Goal: Transaction & Acquisition: Purchase product/service

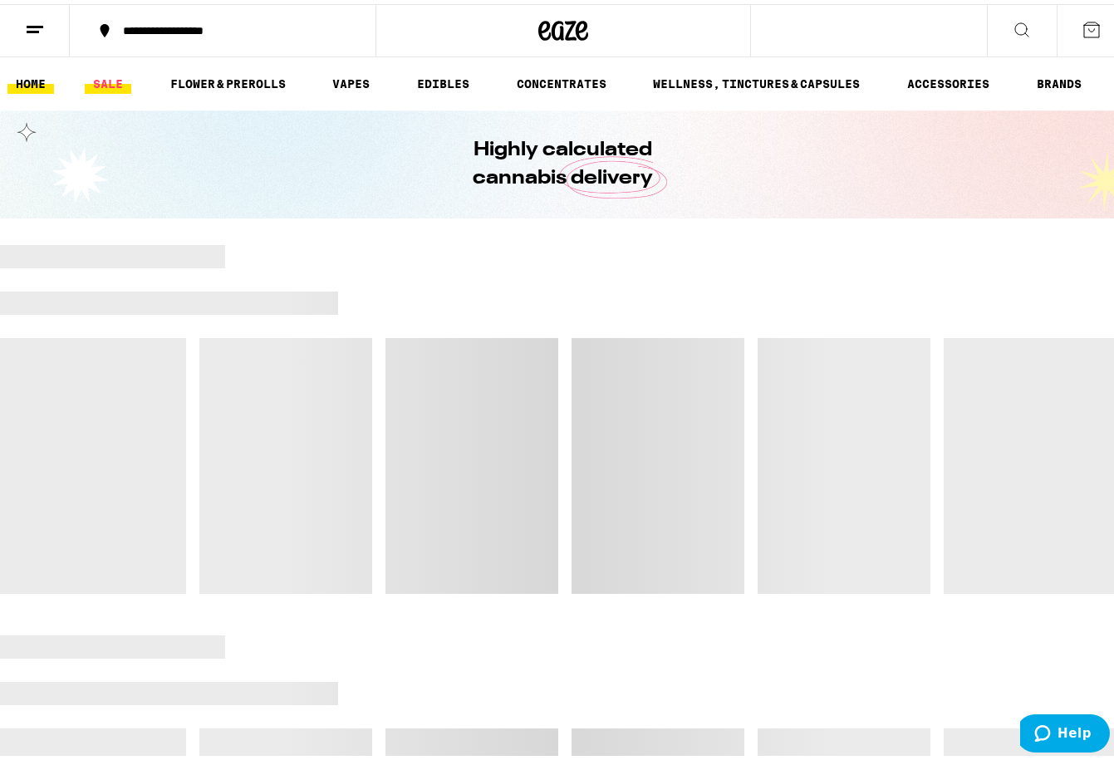
click at [100, 86] on link "SALE" at bounding box center [108, 80] width 47 height 20
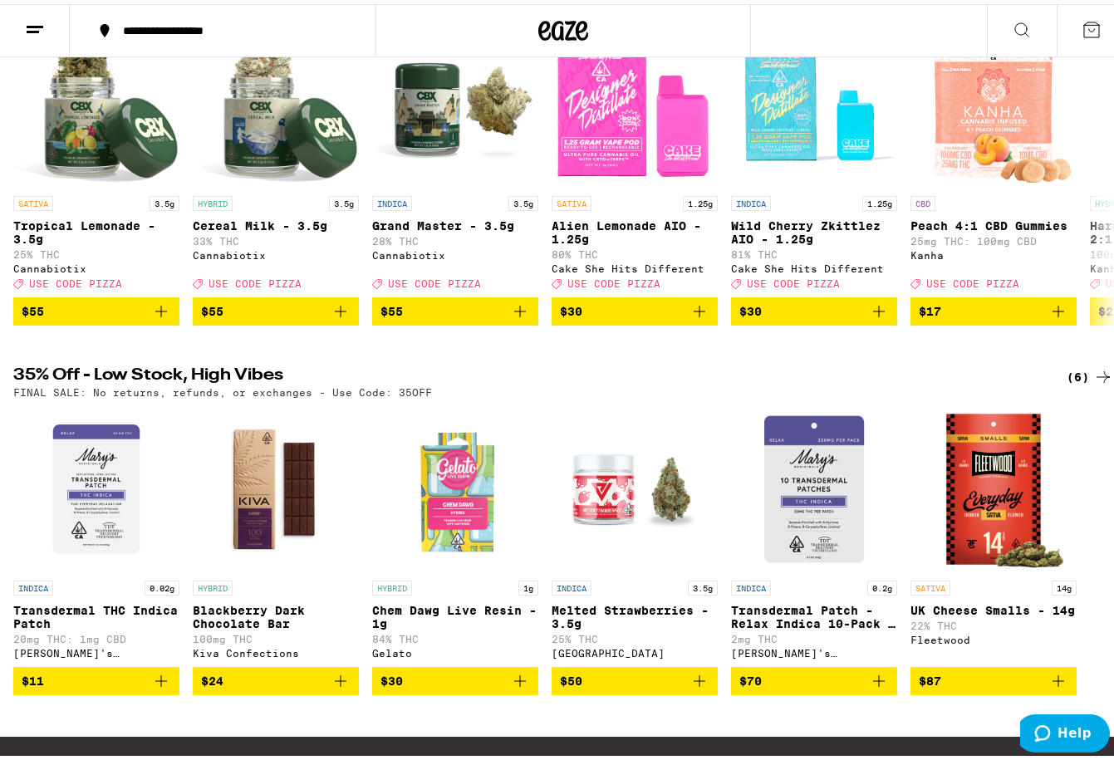
scroll to position [249, 0]
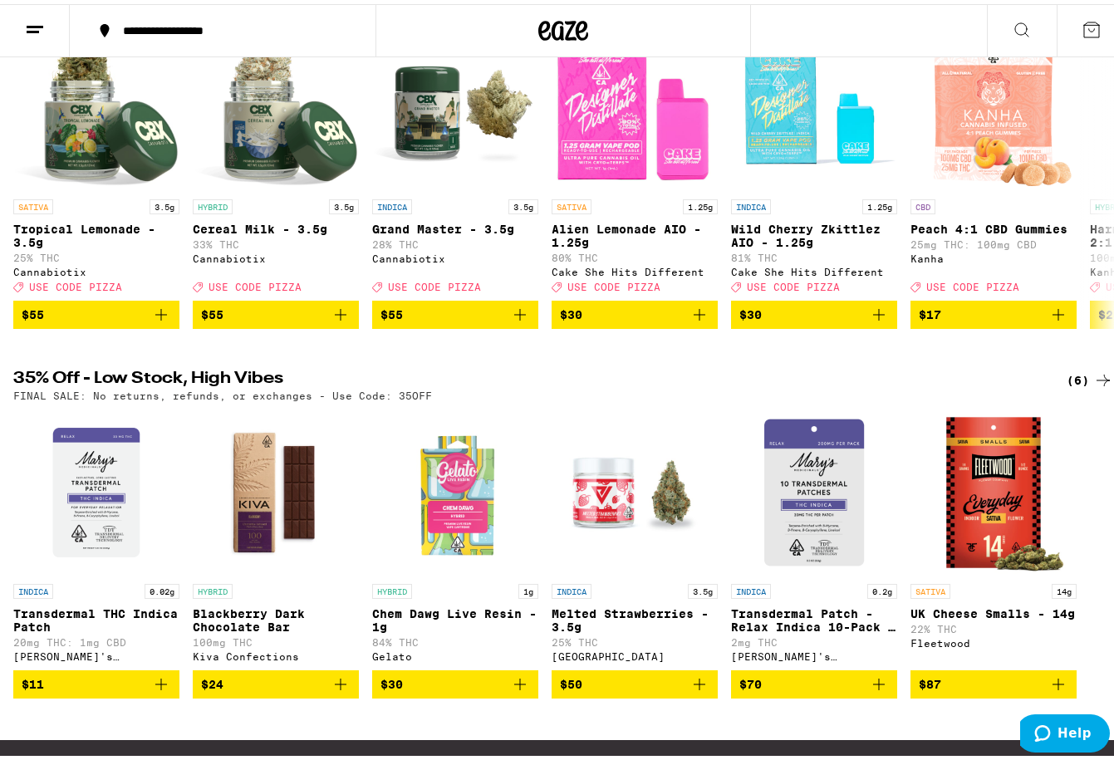
click at [1071, 381] on div "(6)" at bounding box center [1089, 376] width 47 height 20
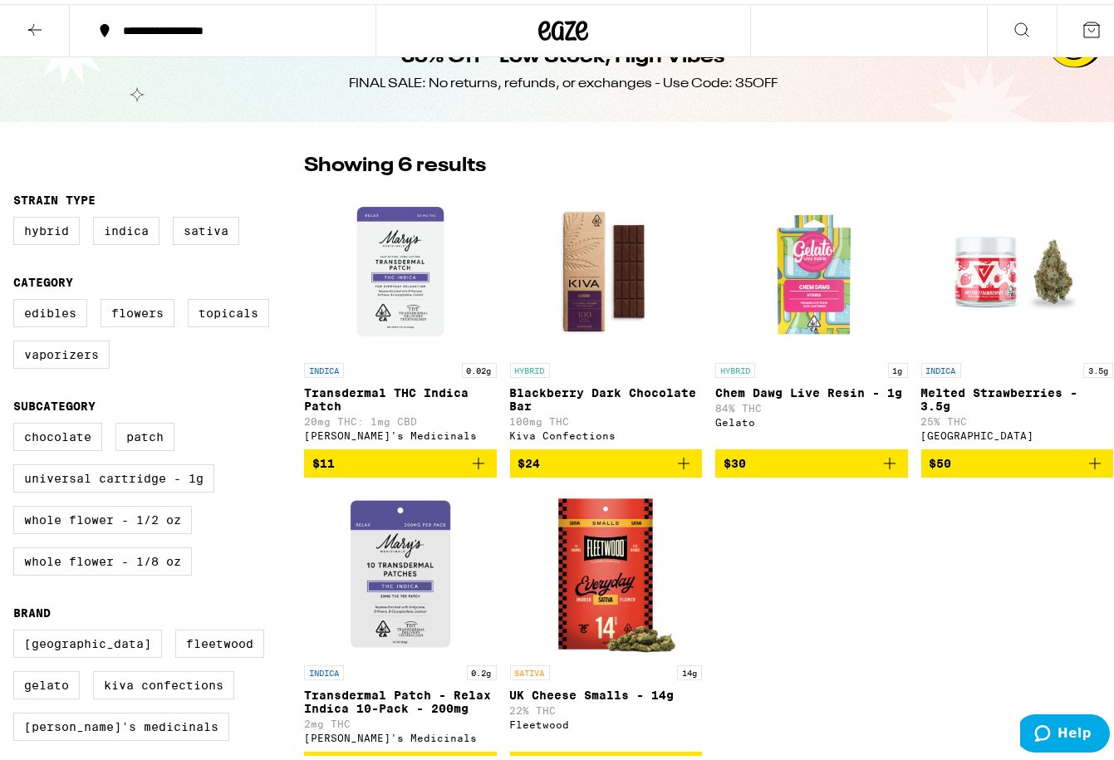
scroll to position [37, 0]
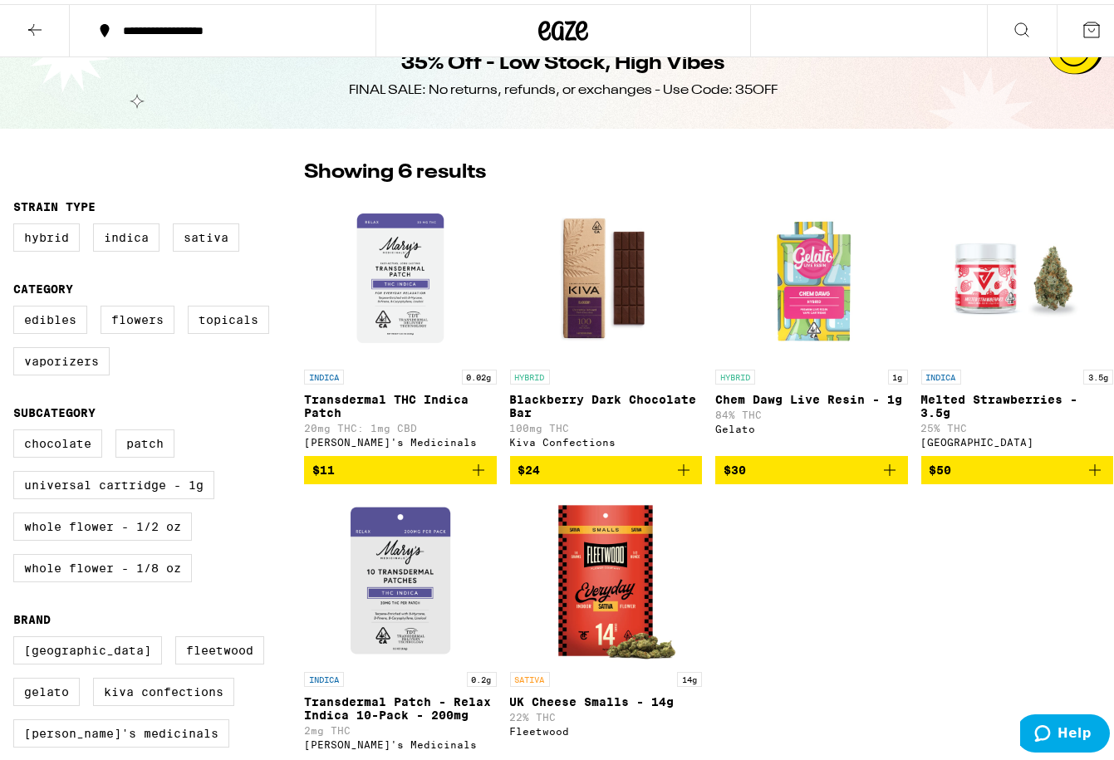
click at [26, 28] on icon at bounding box center [35, 26] width 20 height 20
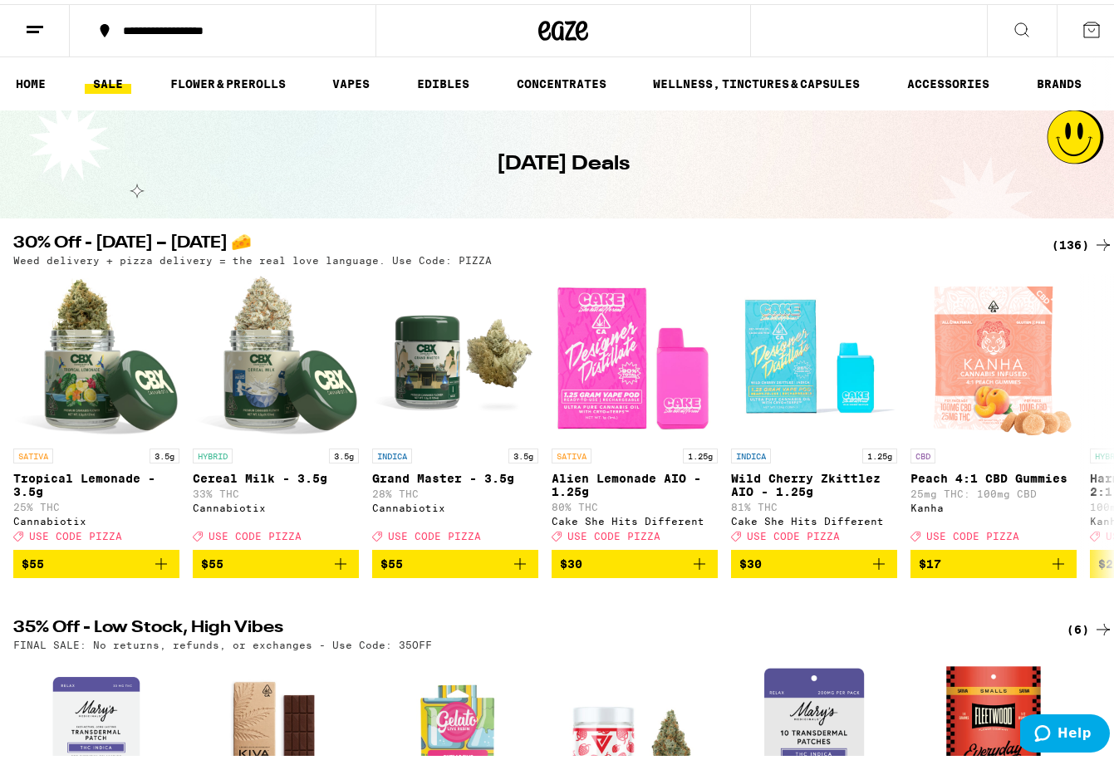
click at [1079, 239] on div "(136)" at bounding box center [1081, 241] width 61 height 20
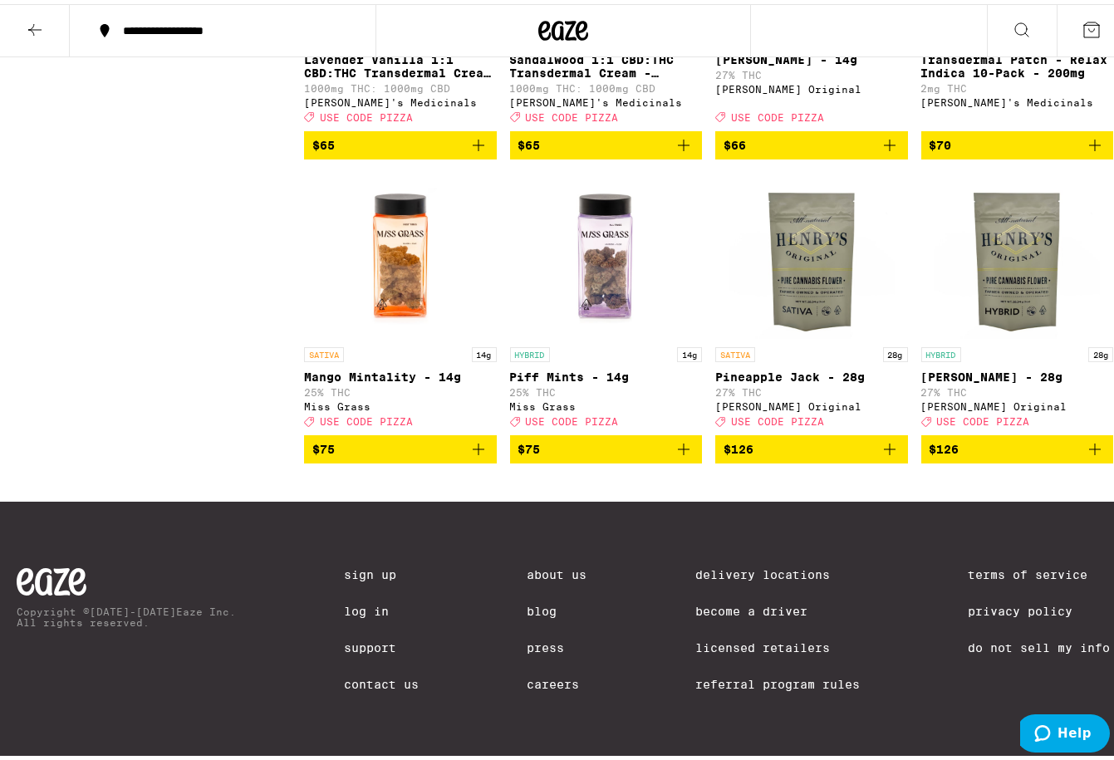
scroll to position [10660, 0]
click at [895, 459] on button "$126" at bounding box center [811, 445] width 193 height 28
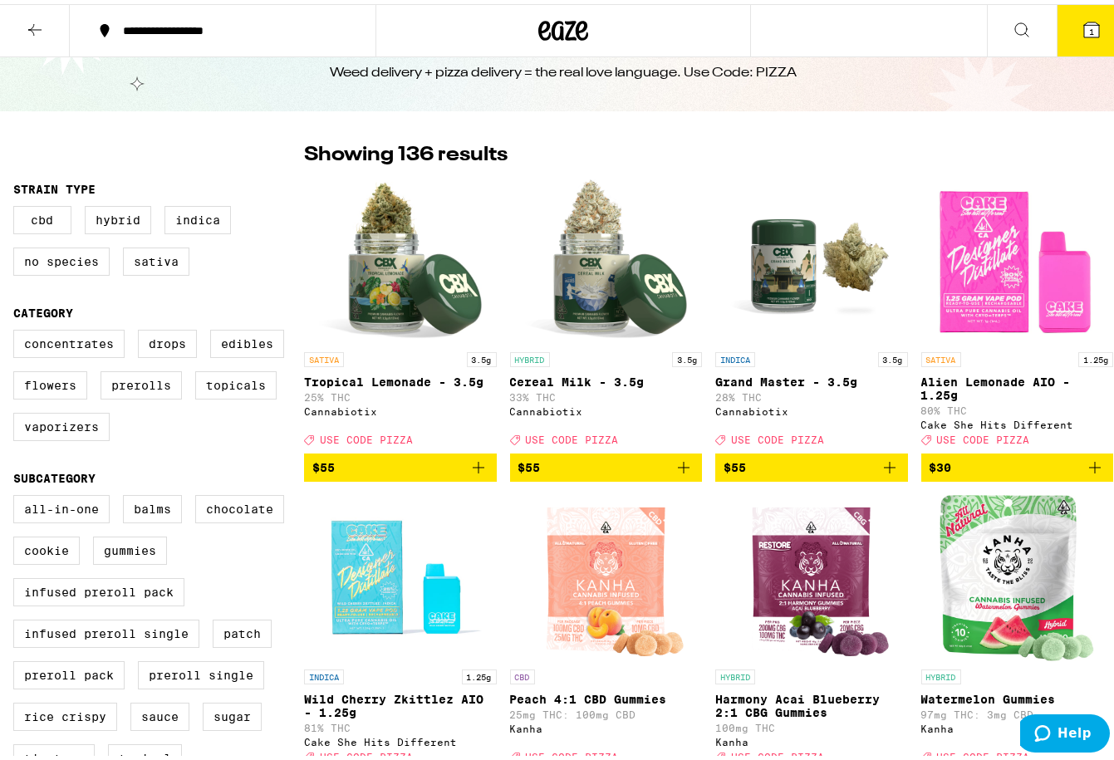
scroll to position [0, 0]
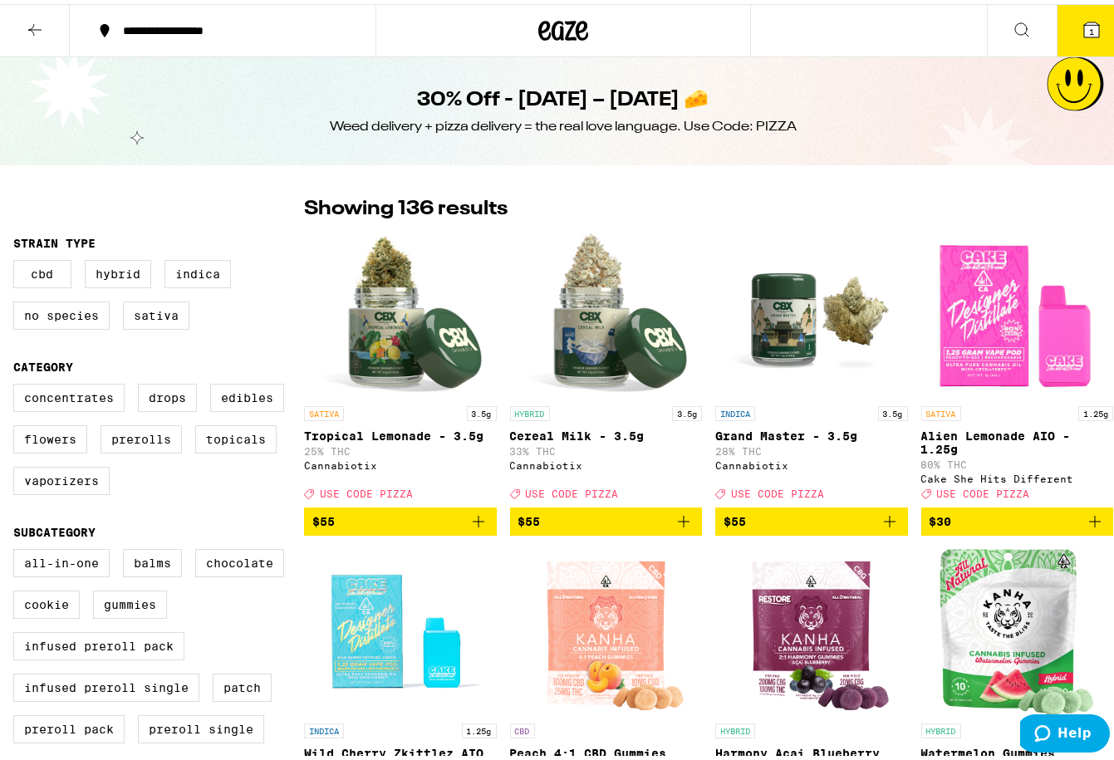
click at [1089, 28] on span "1" at bounding box center [1091, 27] width 5 height 10
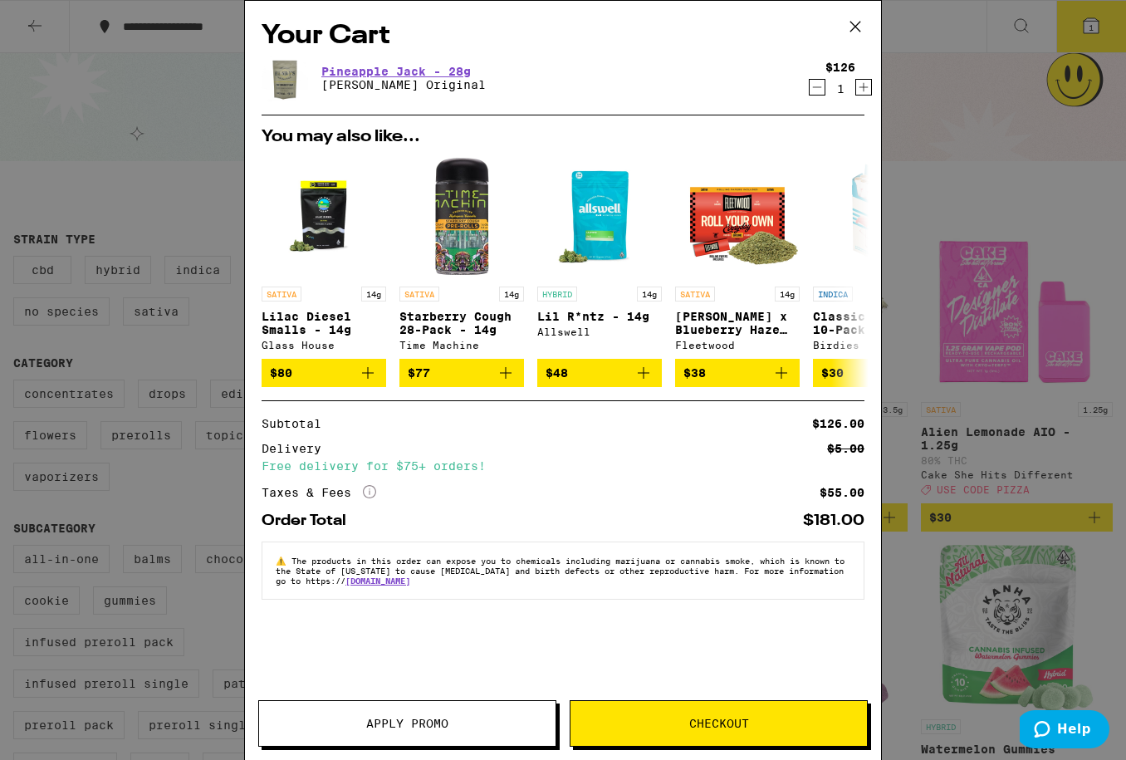
click at [434, 709] on button "Apply Promo" at bounding box center [407, 723] width 298 height 47
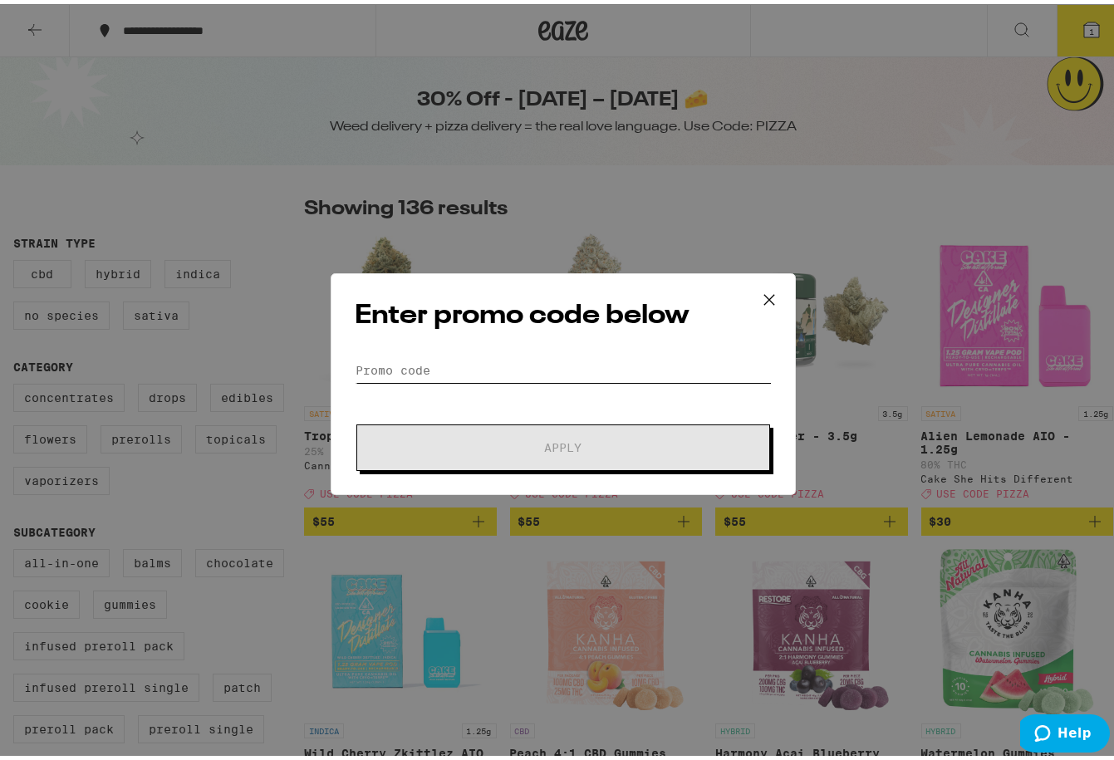
click at [540, 375] on input "Promo Code" at bounding box center [563, 366] width 417 height 25
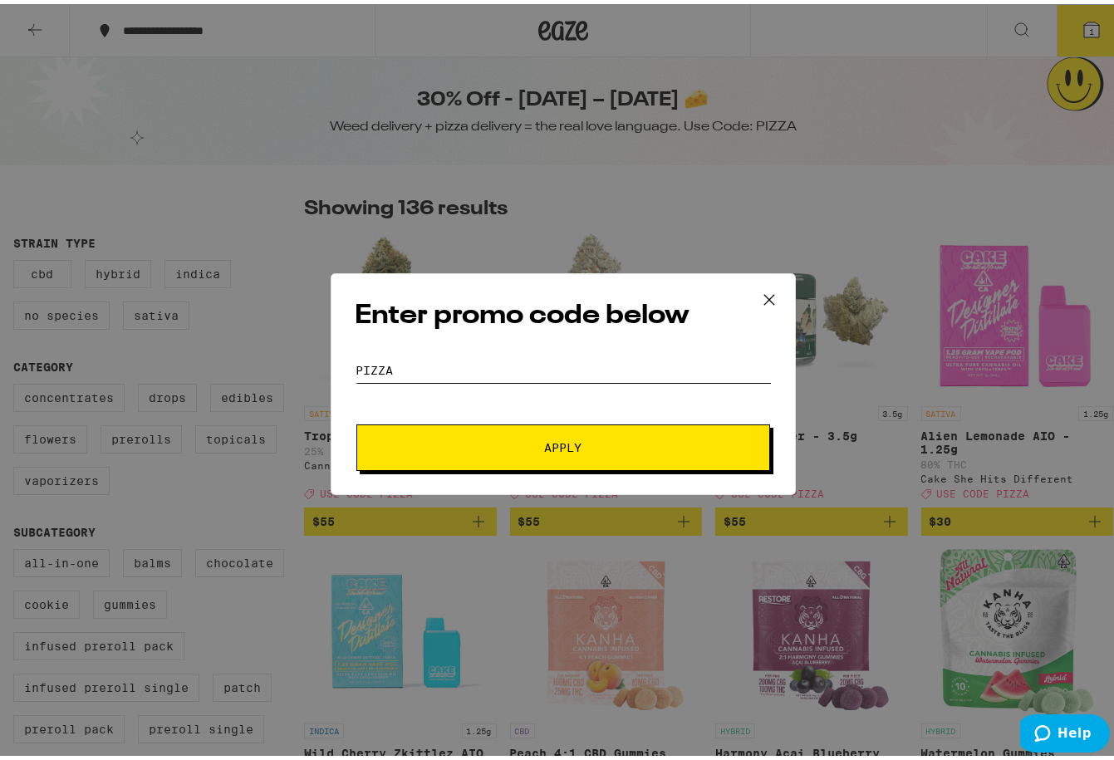
type input "pizza"
click at [356, 420] on button "Apply" at bounding box center [563, 443] width 414 height 47
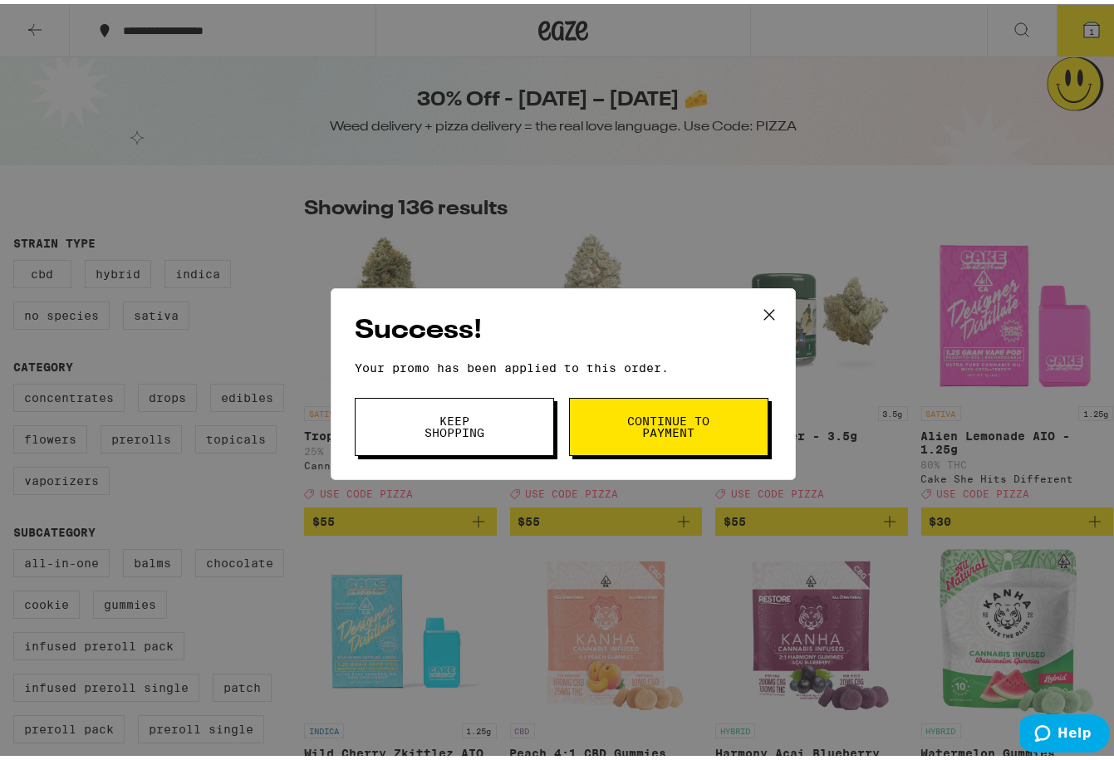
click at [626, 418] on span "Continue to payment" at bounding box center [668, 422] width 85 height 23
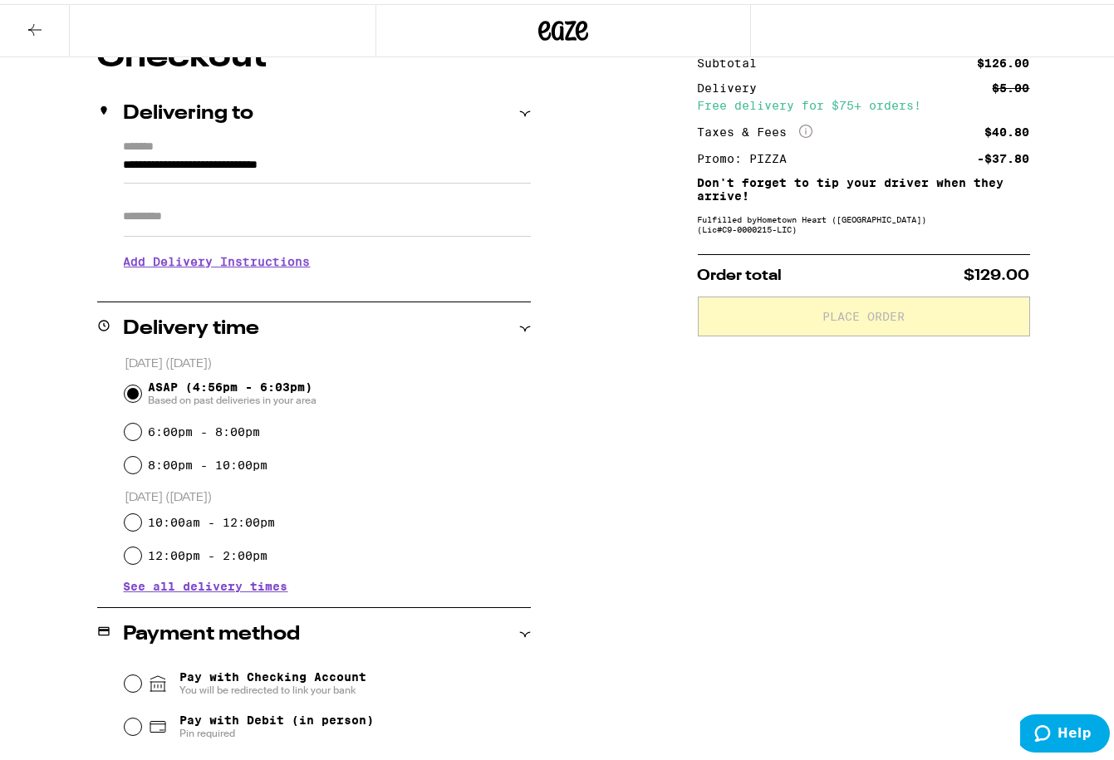
scroll to position [166, 0]
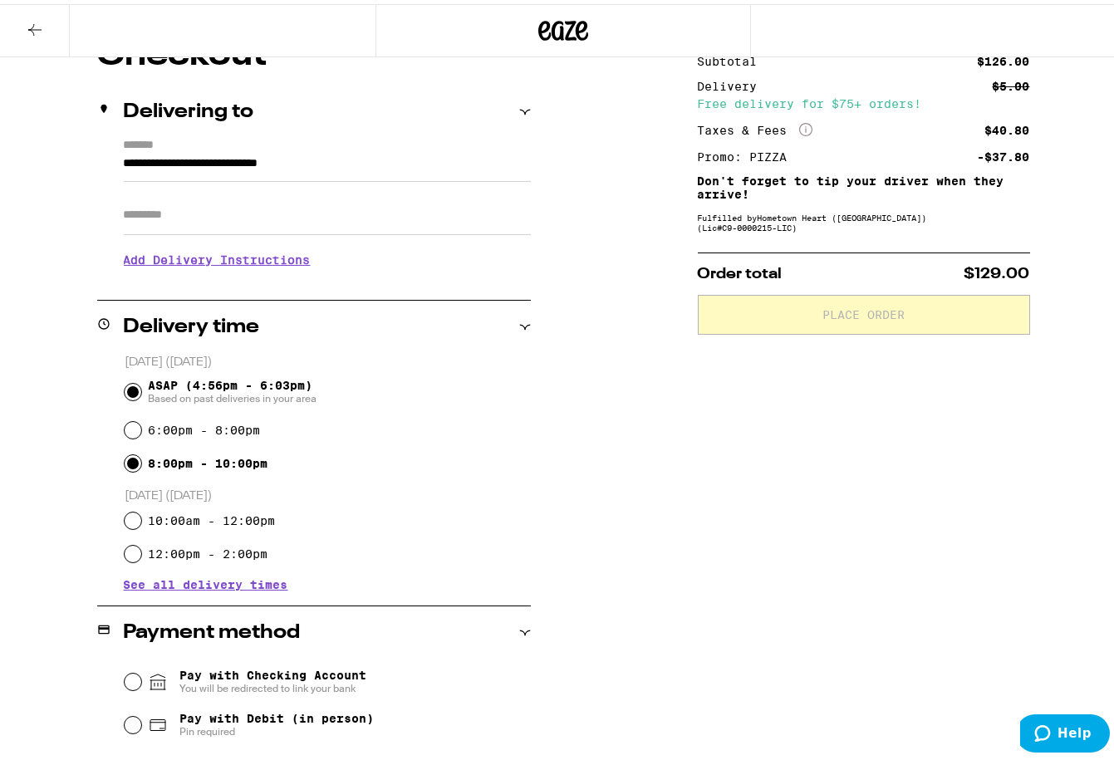
click at [133, 466] on input "8:00pm - 10:00pm" at bounding box center [133, 459] width 17 height 17
radio input "true"
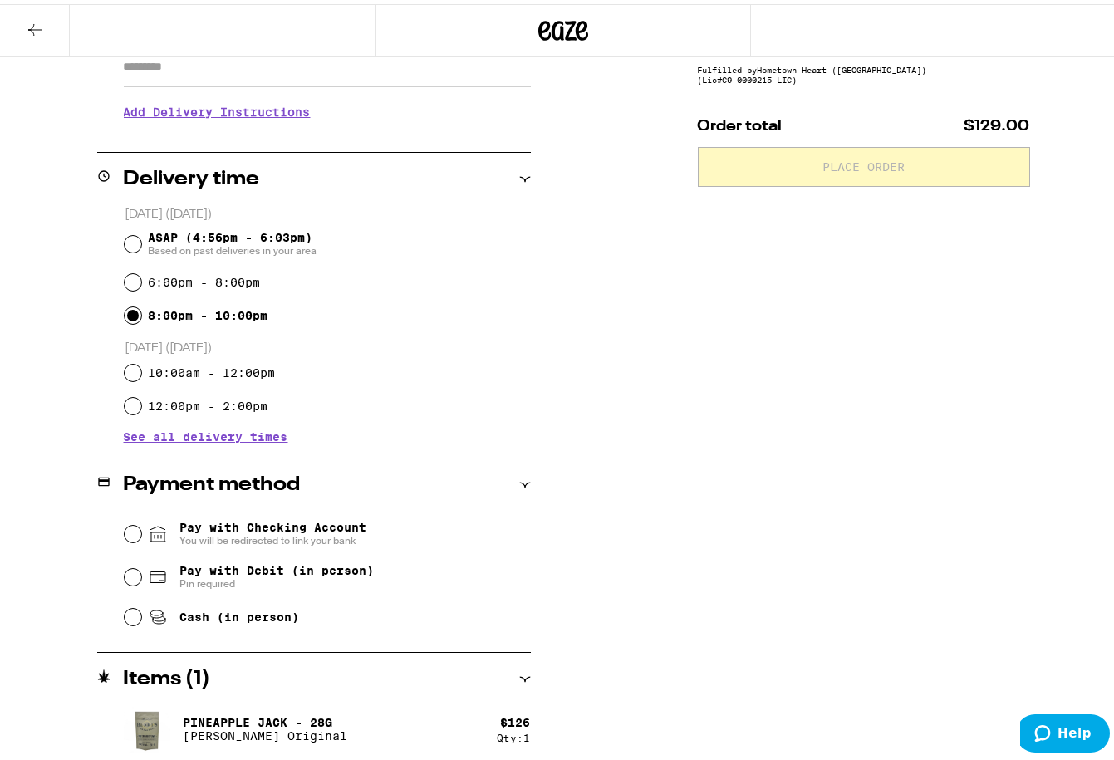
scroll to position [316, 0]
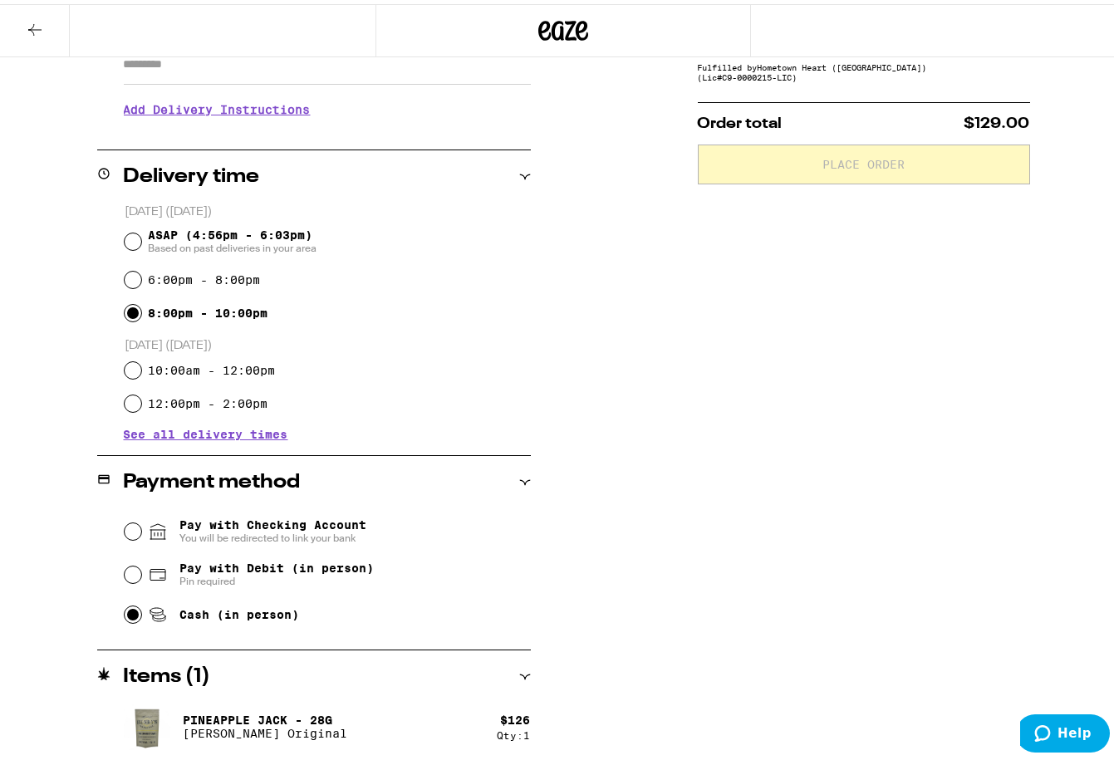
click at [130, 614] on input "Cash (in person)" at bounding box center [133, 610] width 17 height 17
radio input "true"
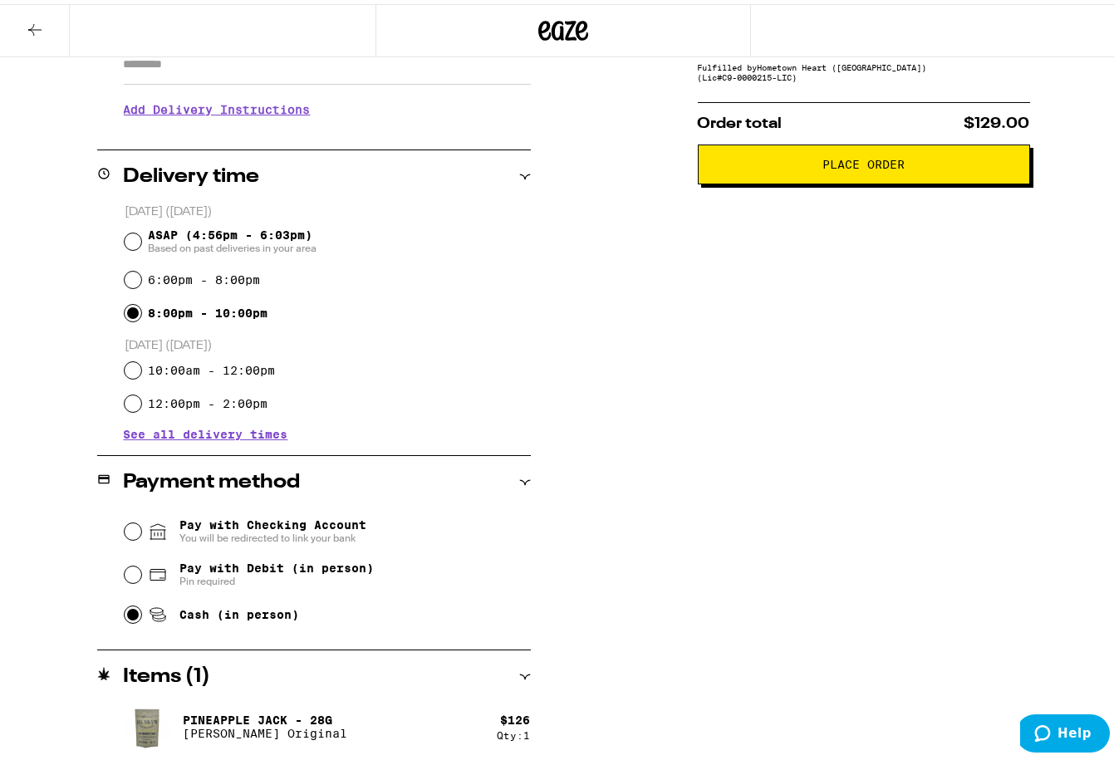
click at [275, 117] on h3 "Add Delivery Instructions" at bounding box center [327, 105] width 407 height 38
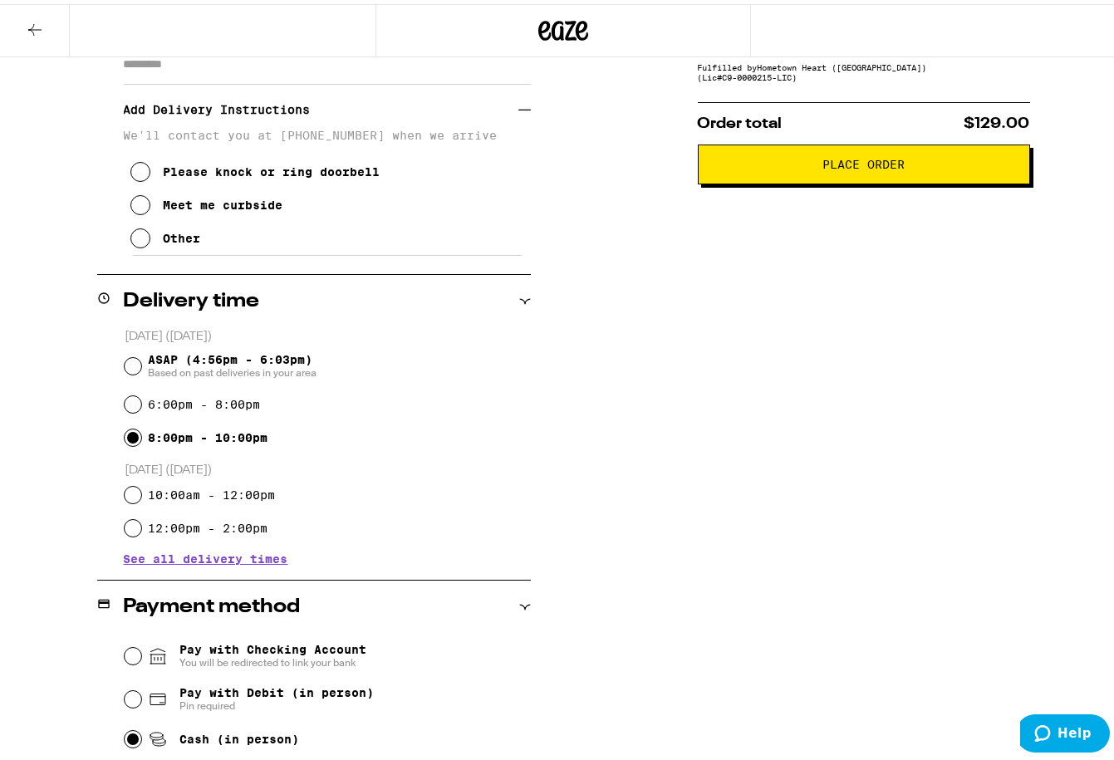
click at [137, 244] on icon at bounding box center [140, 234] width 20 height 20
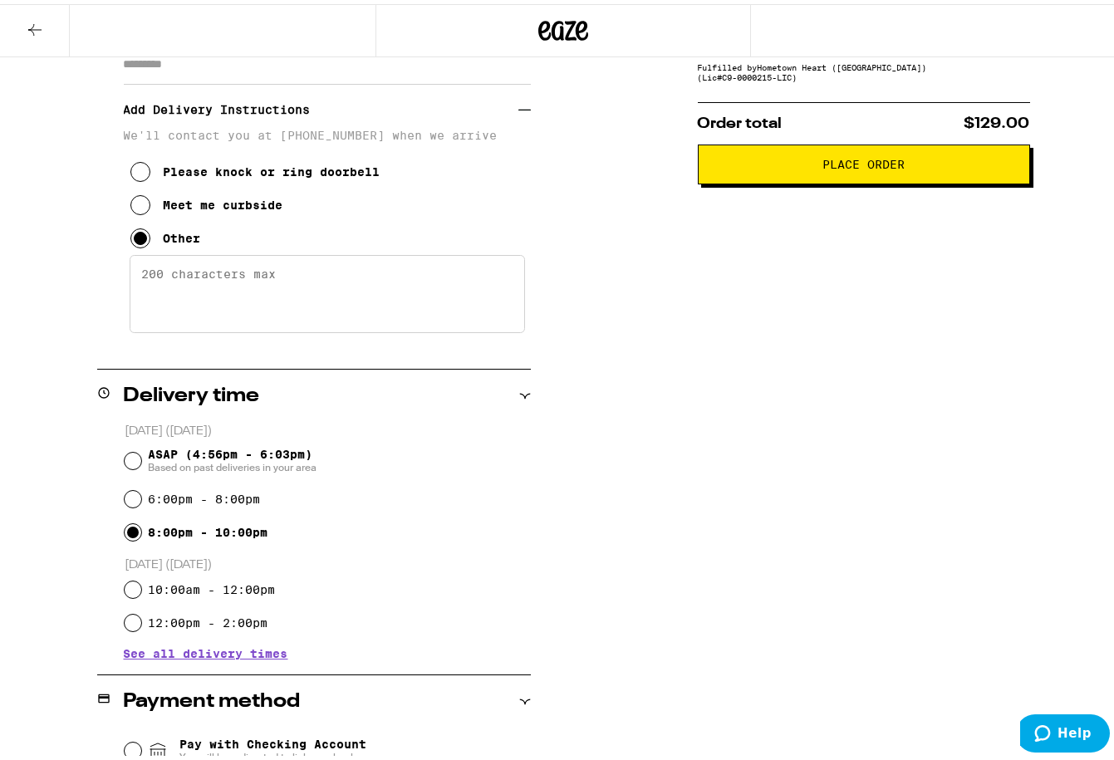
click at [184, 301] on textarea "Enter any other delivery instructions you want driver to know" at bounding box center [327, 290] width 395 height 78
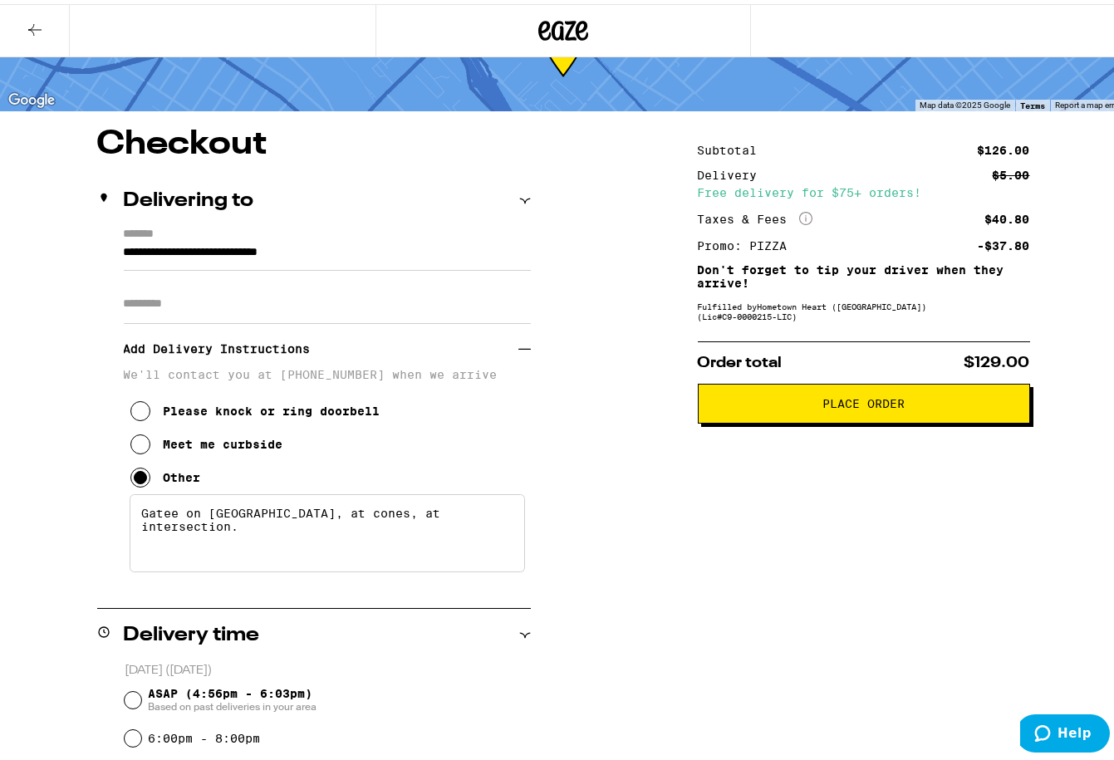
scroll to position [0, 0]
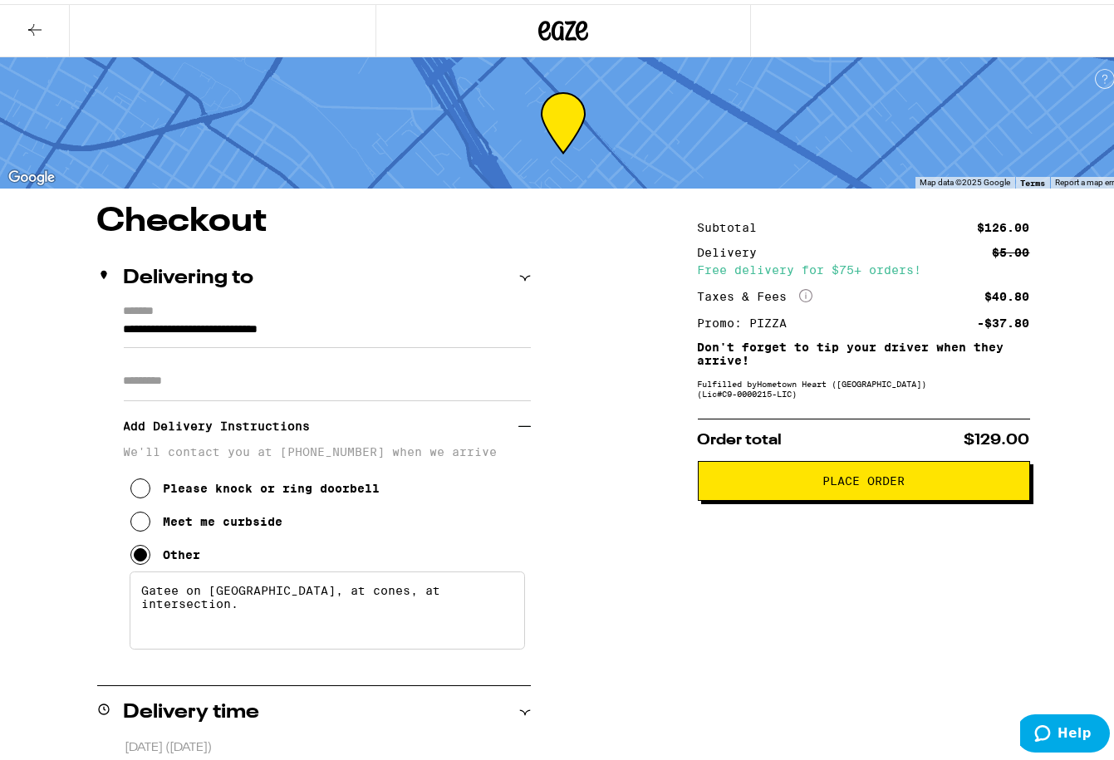
type textarea "Gatee on [GEOGRAPHIC_DATA], at cones, at intersection."
click at [48, 39] on button at bounding box center [35, 27] width 70 height 52
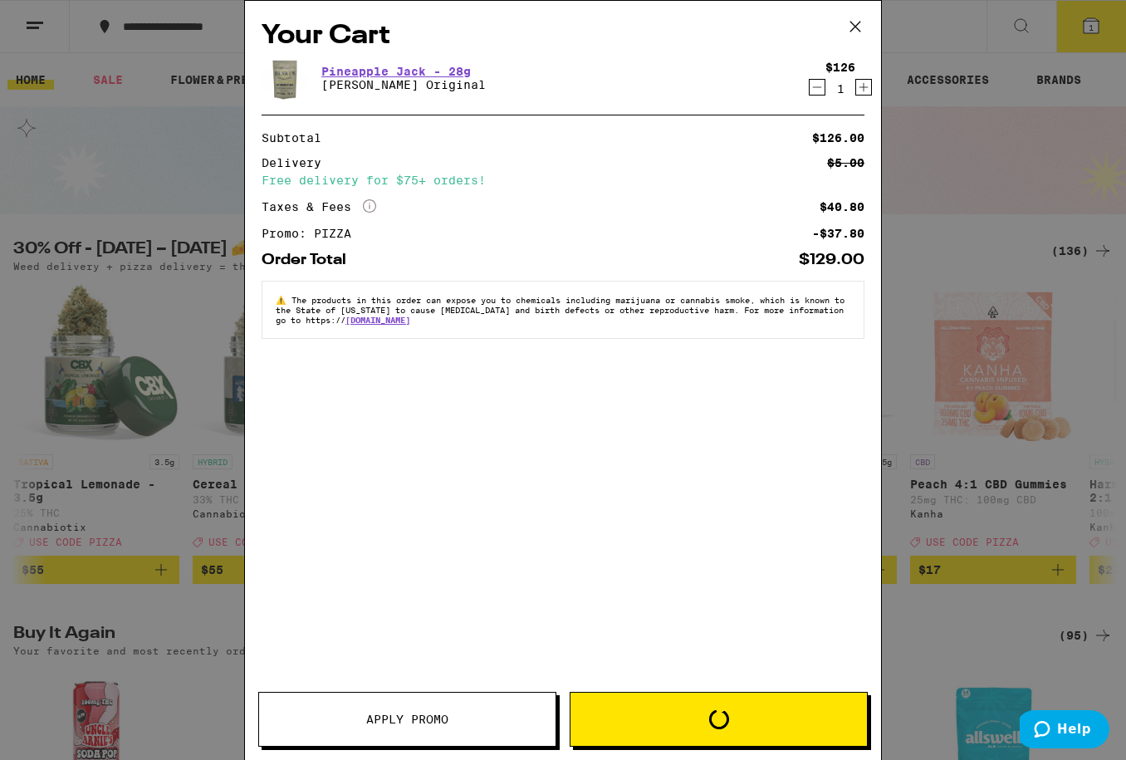
click at [1008, 192] on div "Your Cart Pineapple [PERSON_NAME] - 28g [PERSON_NAME] Original $126 1 Subtotal …" at bounding box center [563, 380] width 1126 height 760
click at [853, 28] on icon at bounding box center [855, 26] width 25 height 25
click at [724, 713] on button "Loading" at bounding box center [719, 719] width 298 height 55
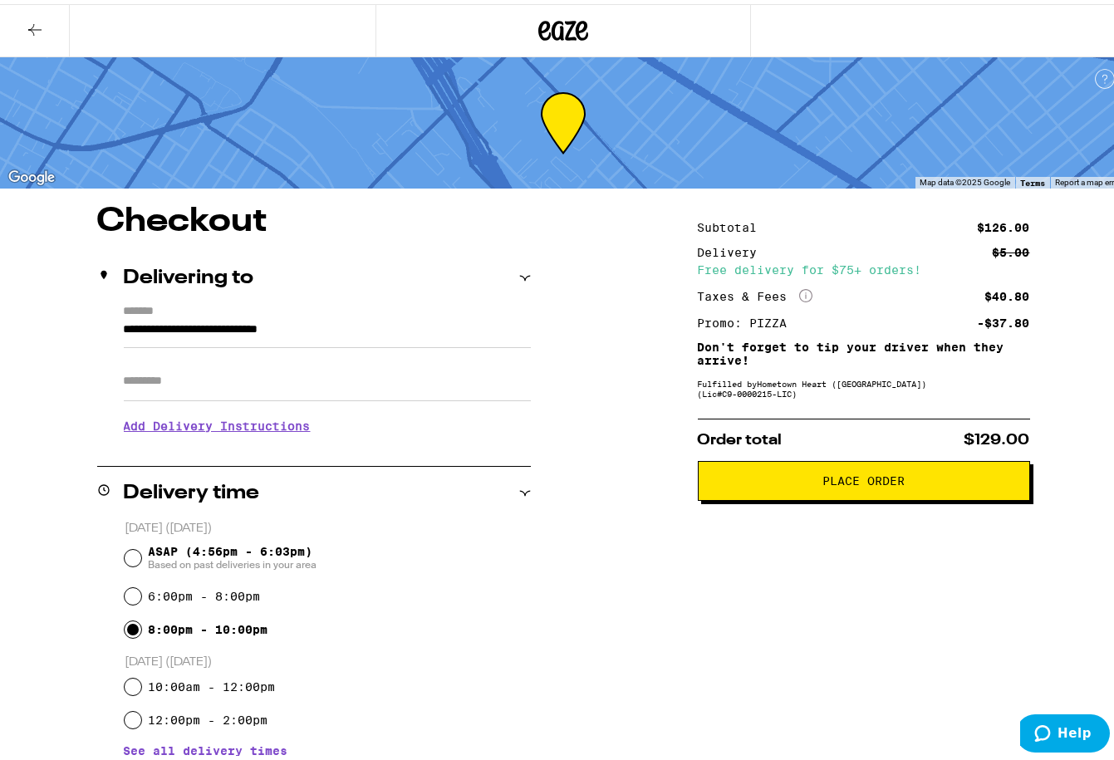
click at [288, 428] on h3 "Add Delivery Instructions" at bounding box center [327, 422] width 407 height 38
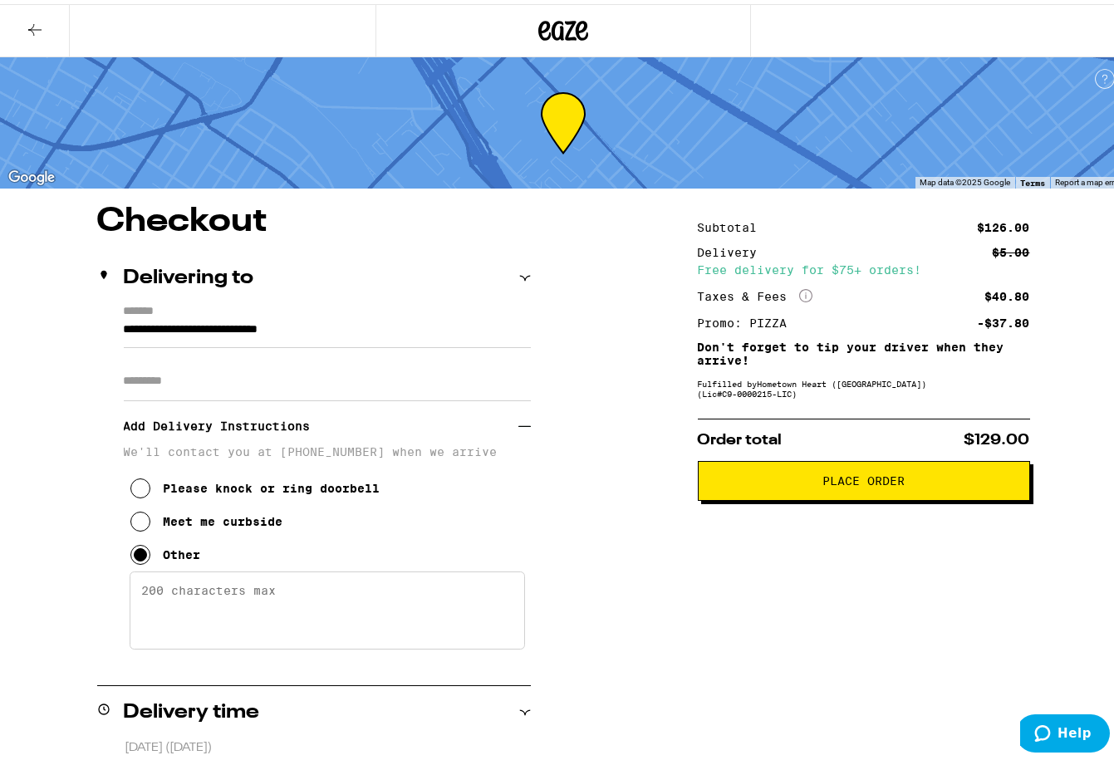
click at [272, 627] on textarea "Enter any other delivery instructions you want driver to know" at bounding box center [327, 606] width 395 height 78
click at [336, 597] on textarea "gate on [GEOGRAPHIC_DATA], at cones, at intersection." at bounding box center [327, 606] width 395 height 78
click at [344, 595] on textarea "gate on [GEOGRAPHIC_DATA], at cones, at intersection." at bounding box center [327, 606] width 395 height 78
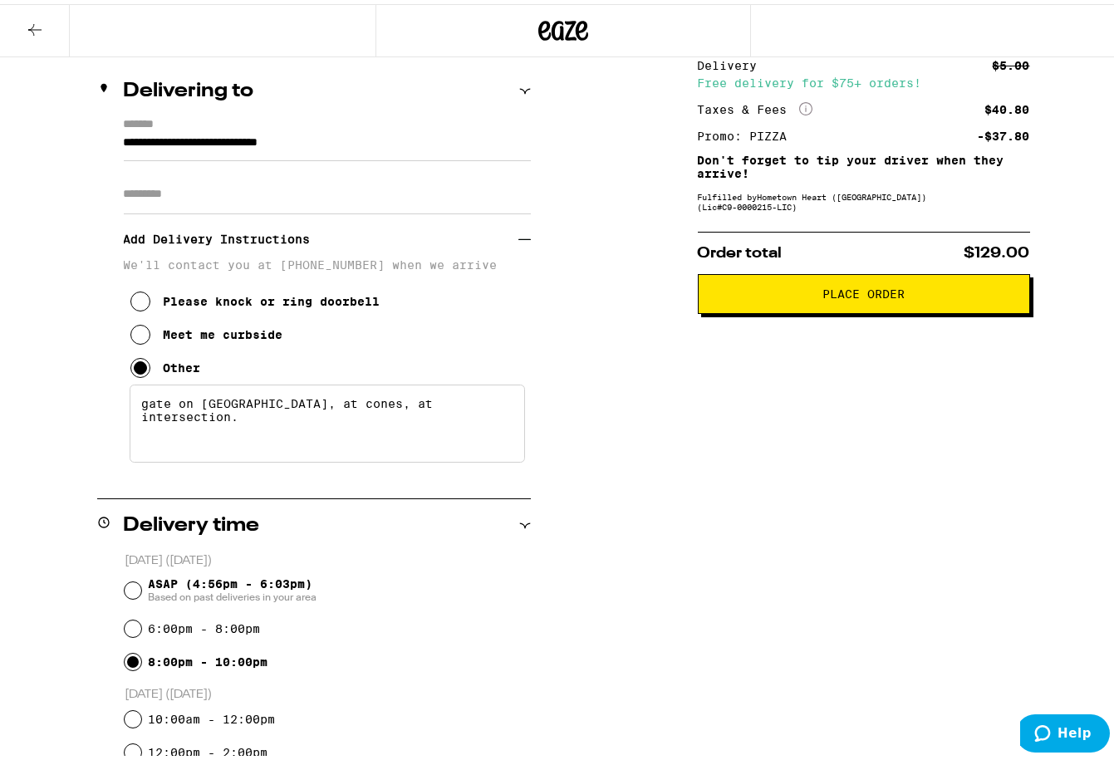
scroll to position [185, 0]
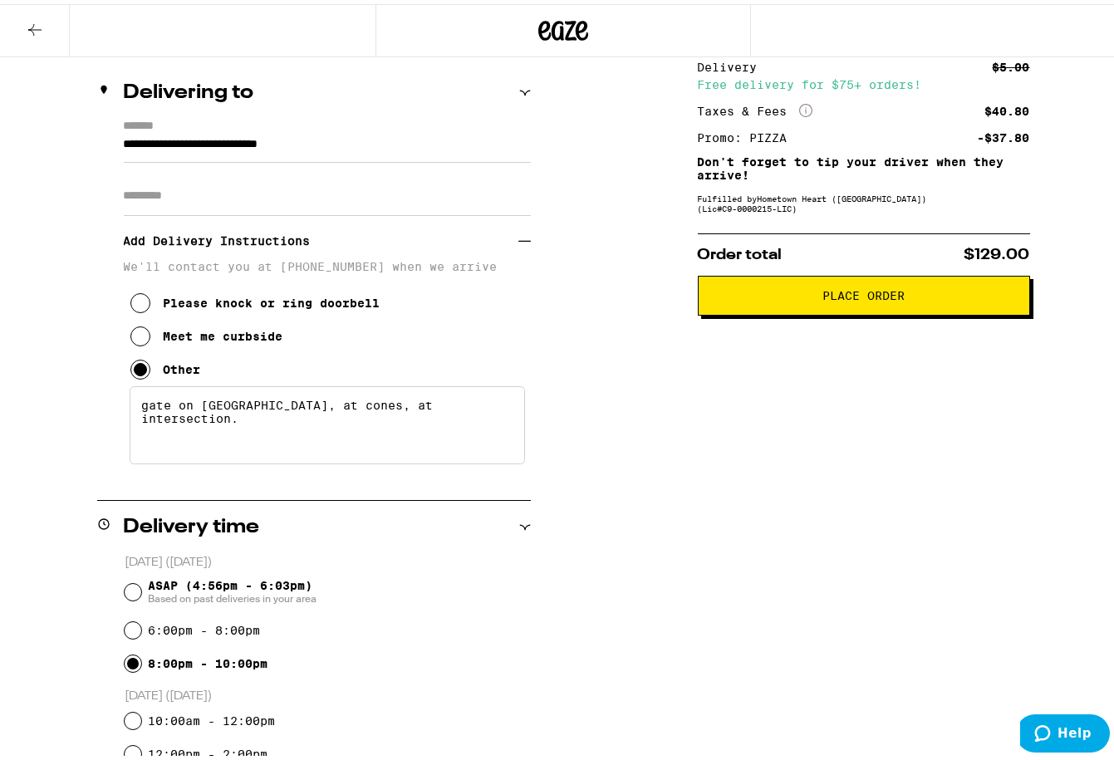
type textarea "gate on [GEOGRAPHIC_DATA], at cones, at intersection."
click at [125, 619] on div "6:00pm - 8:00pm" at bounding box center [328, 625] width 406 height 33
click at [133, 626] on input "6:00pm - 8:00pm" at bounding box center [133, 626] width 17 height 17
radio input "true"
click at [900, 296] on span "Place Order" at bounding box center [864, 292] width 304 height 12
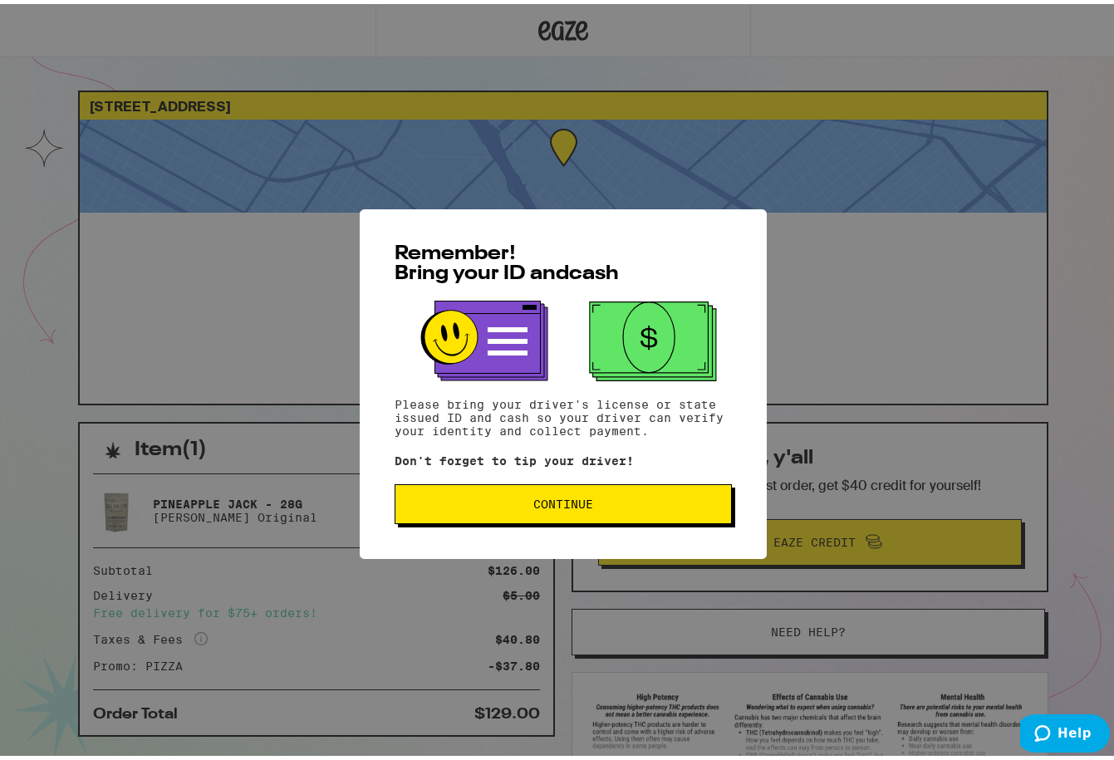
click at [627, 526] on div "Remember! Bring your ID and cash Please bring your driver's license or state is…" at bounding box center [563, 380] width 407 height 350
click at [623, 510] on button "Continue" at bounding box center [562, 500] width 337 height 40
